Goal: Task Accomplishment & Management: Use online tool/utility

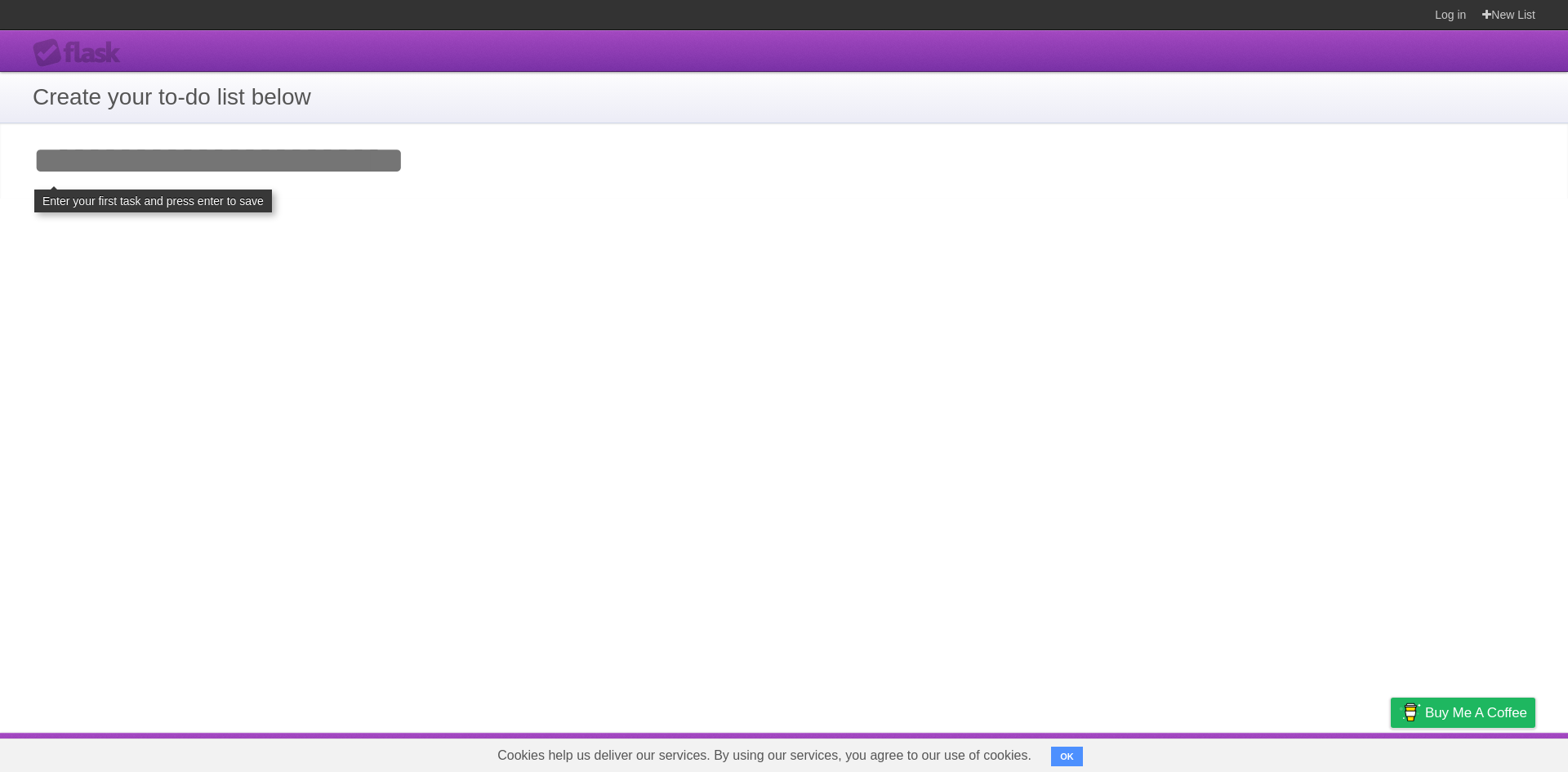
click at [130, 152] on input "Add your first task" at bounding box center [784, 160] width 1568 height 75
type input "*****"
click input "**********" at bounding box center [0, 0] width 0 height 0
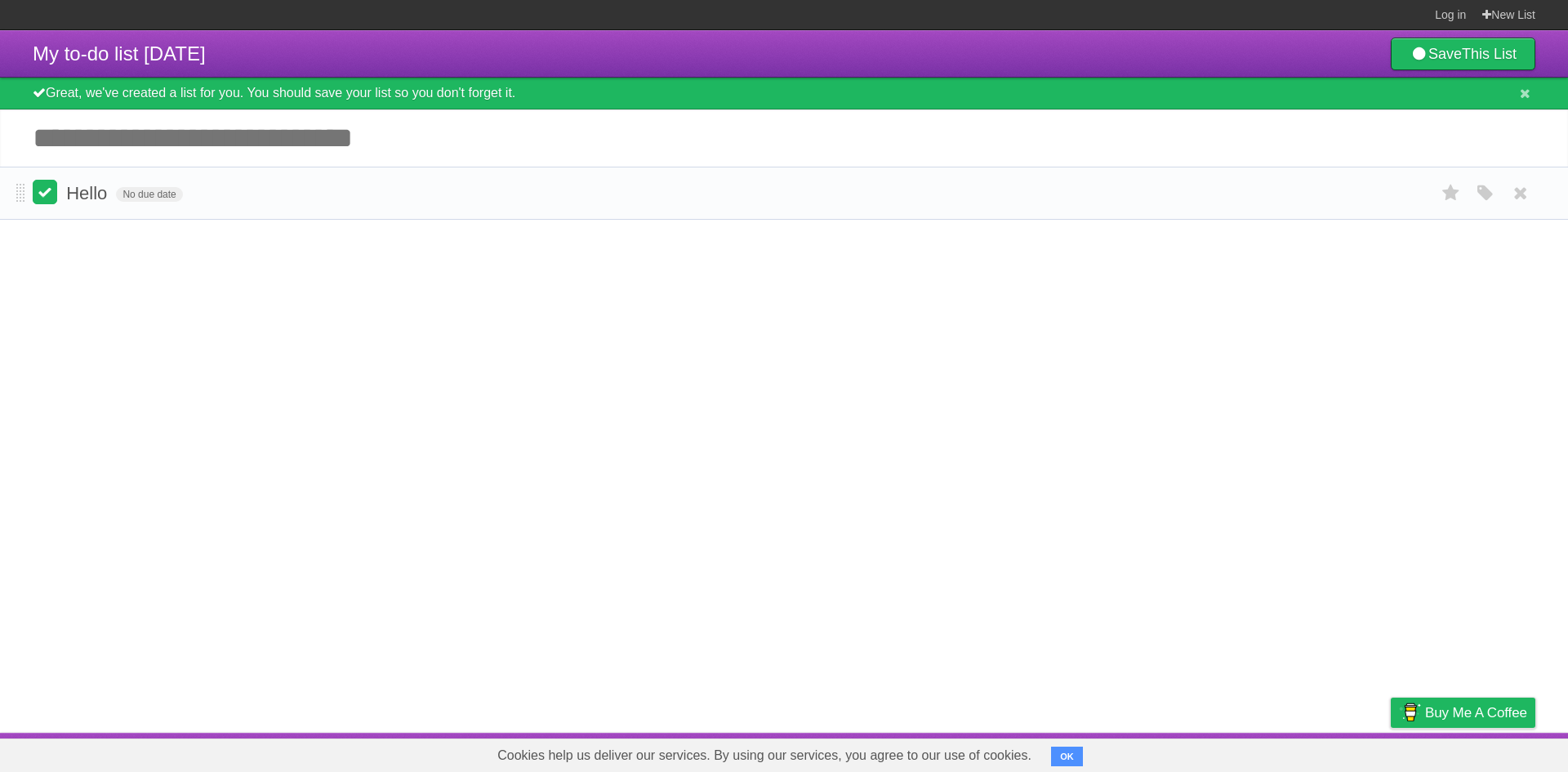
click at [44, 194] on label at bounding box center [44, 192] width 24 height 24
